Goal: Check status: Check status

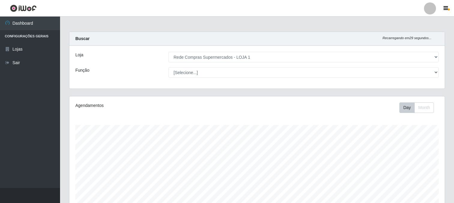
select select "158"
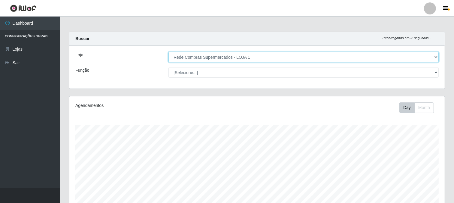
click at [437, 54] on select "[Selecione...] Rede Compras Supermercados - LOJA 1" at bounding box center [304, 57] width 270 height 11
click at [346, 61] on select "[Selecione...] Rede Compras Supermercados - LOJA 1" at bounding box center [304, 57] width 270 height 11
click at [437, 58] on select "[Selecione...] Rede Compras Supermercados - LOJA 1" at bounding box center [304, 57] width 270 height 11
click at [169, 52] on select "[Selecione...] Rede Compras Supermercados - LOJA 1" at bounding box center [304, 57] width 270 height 11
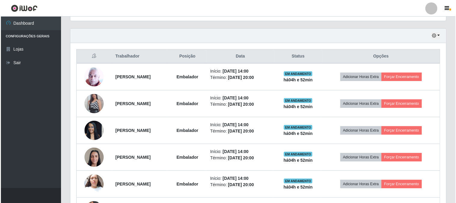
scroll to position [250, 0]
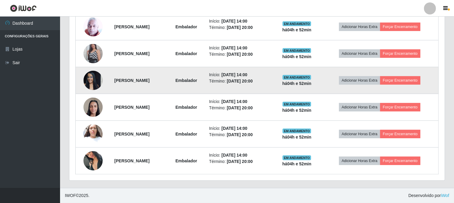
click at [92, 76] on img at bounding box center [93, 80] width 19 height 26
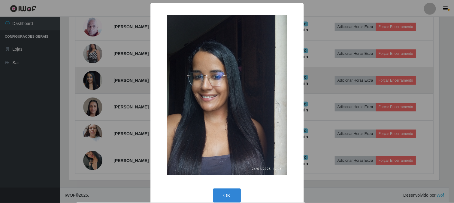
scroll to position [124, 372]
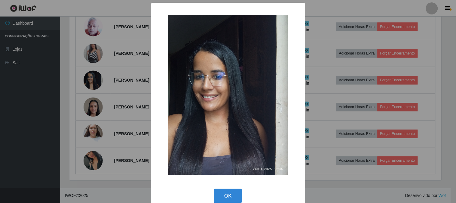
click at [5, 101] on div "× OK Cancel" at bounding box center [228, 101] width 456 height 203
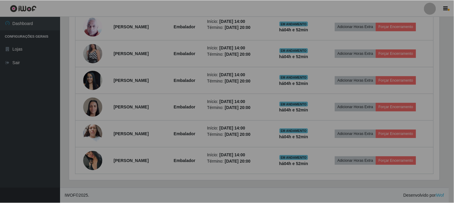
scroll to position [124, 376]
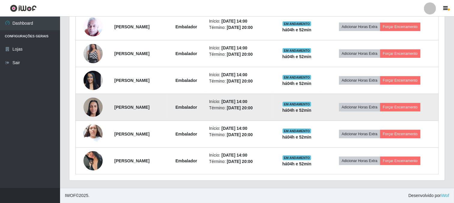
click at [85, 106] on img at bounding box center [93, 107] width 19 height 26
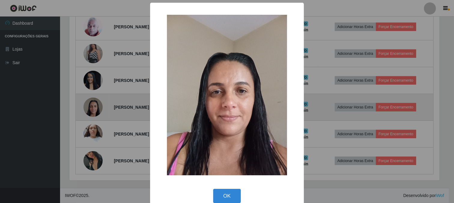
scroll to position [124, 372]
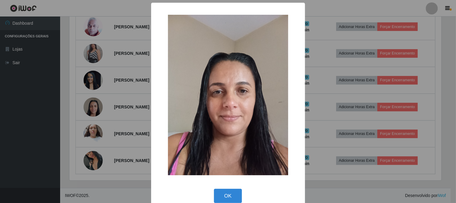
click at [33, 110] on div "× OK Cancel" at bounding box center [228, 101] width 456 height 203
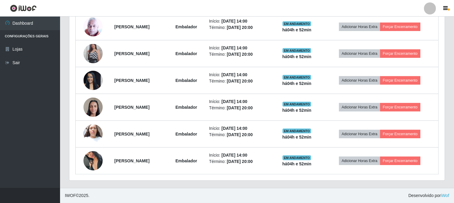
scroll to position [124, 376]
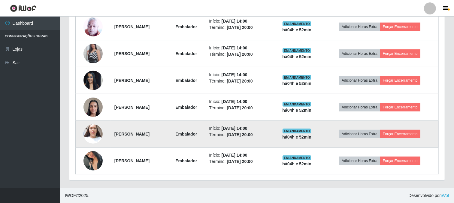
click at [88, 130] on img at bounding box center [93, 134] width 19 height 26
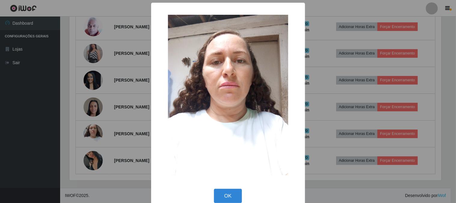
click at [41, 119] on div "× OK Cancel" at bounding box center [228, 101] width 456 height 203
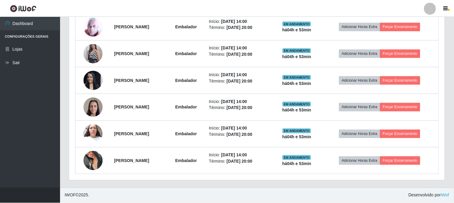
scroll to position [124, 376]
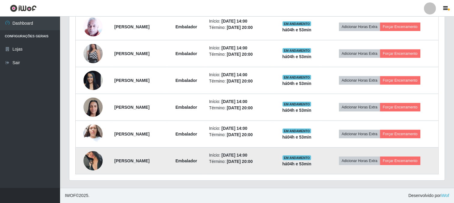
click at [93, 157] on img at bounding box center [93, 160] width 19 height 34
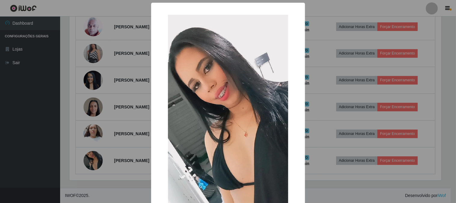
click at [44, 151] on div "× OK Cancel" at bounding box center [228, 101] width 456 height 203
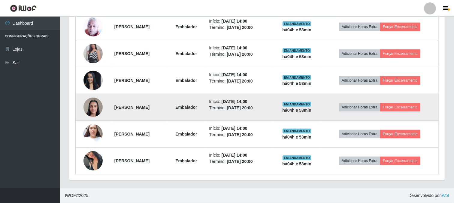
scroll to position [217, 0]
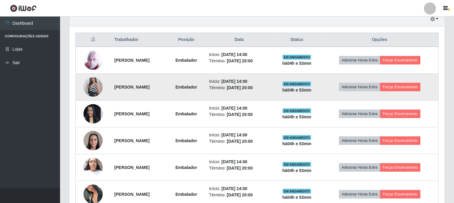
click at [91, 88] on img at bounding box center [93, 87] width 19 height 34
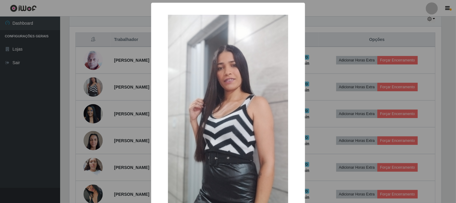
click at [46, 108] on div "× OK Cancel" at bounding box center [228, 101] width 456 height 203
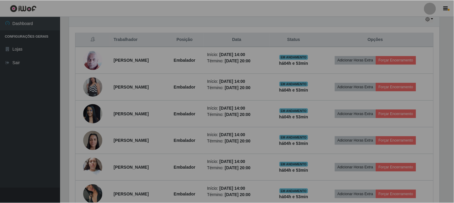
scroll to position [124, 376]
